Goal: Task Accomplishment & Management: Use online tool/utility

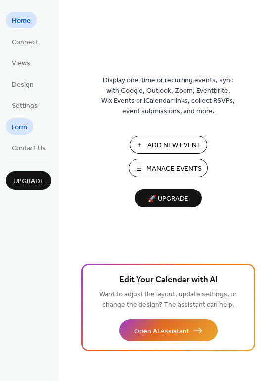
click at [21, 124] on span "Form" at bounding box center [19, 127] width 15 height 10
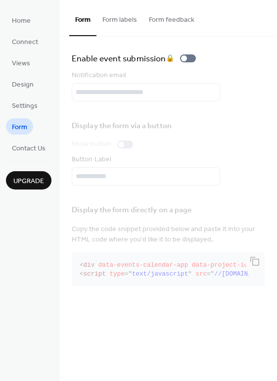
click at [191, 260] on div "Display the form directly on a page Copy the code snippet provided below and pa…" at bounding box center [168, 243] width 193 height 91
click at [191, 263] on div "Display the form directly on a page Copy the code snippet provided below and pa…" at bounding box center [168, 243] width 193 height 91
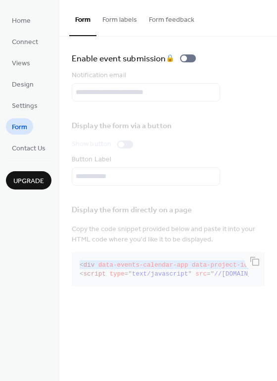
click at [191, 263] on div "Display the form directly on a page Copy the code snippet provided below and pa…" at bounding box center [168, 243] width 193 height 91
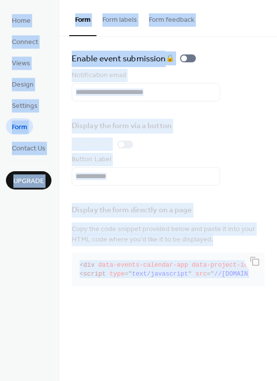
click at [191, 263] on div "Display the form directly on a page Copy the code snippet provided below and pa…" at bounding box center [168, 243] width 193 height 91
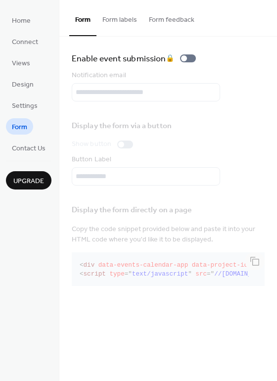
click at [259, 261] on div "Display the form directly on a page Copy the code snippet provided below and pa…" at bounding box center [168, 243] width 193 height 91
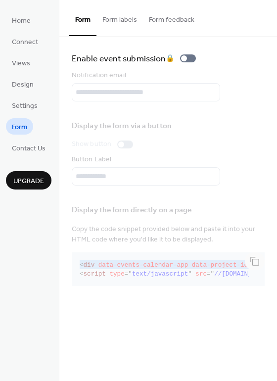
click at [259, 261] on div "Display the form directly on a page Copy the code snippet provided below and pa…" at bounding box center [168, 243] width 193 height 91
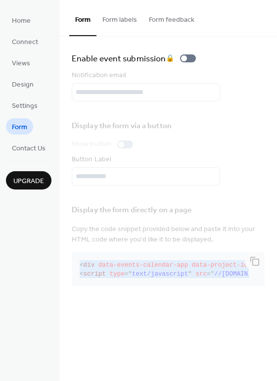
drag, startPoint x: 81, startPoint y: 266, endPoint x: 304, endPoint y: 305, distance: 227.0
click at [276, 305] on html "**********" at bounding box center [138, 190] width 277 height 381
copy code "< div data-events-calendar-app data-project-id = " proj_AljpqUnfVlJIR2aIbTQwm "…"
